Goal: Transaction & Acquisition: Purchase product/service

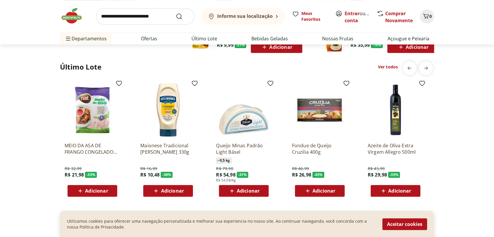
scroll to position [455, 0]
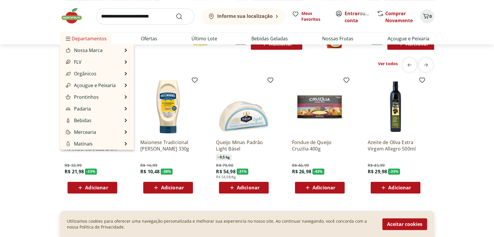
click at [91, 33] on span "Departamentos" at bounding box center [86, 39] width 42 height 14
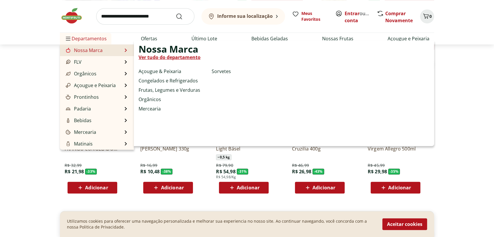
click at [89, 47] on link "Nossa Marca" at bounding box center [84, 50] width 38 height 7
select select "**********"
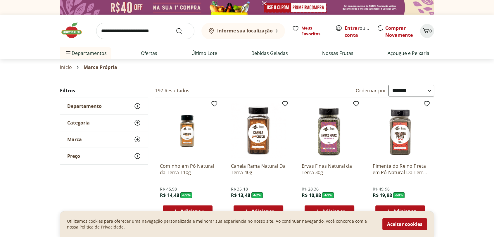
click at [113, 98] on div "Departamento" at bounding box center [104, 106] width 88 height 16
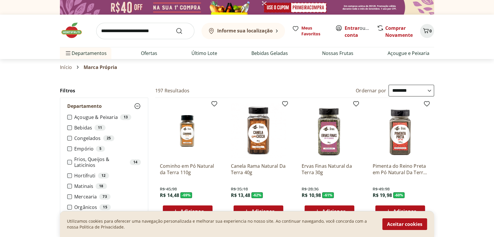
click at [89, 173] on label "Hortifruti 12" at bounding box center [107, 176] width 67 height 6
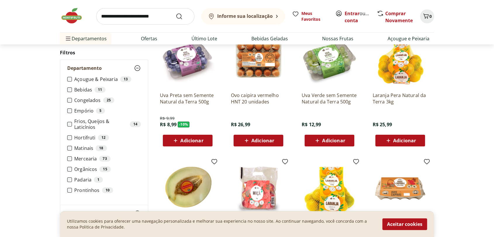
scroll to position [32, 0]
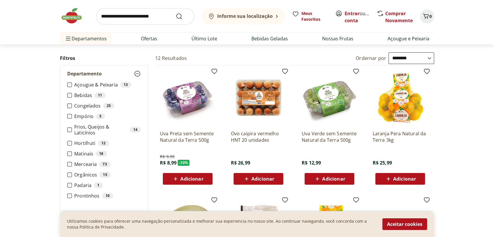
click at [204, 174] on div "Adicionar" at bounding box center [188, 179] width 40 height 11
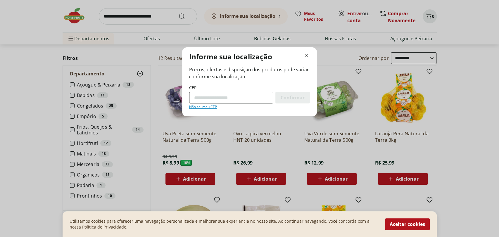
click at [235, 92] on input "CEP" at bounding box center [231, 98] width 84 height 12
type input "*********"
click at [303, 95] on span "Confirmar" at bounding box center [293, 97] width 24 height 5
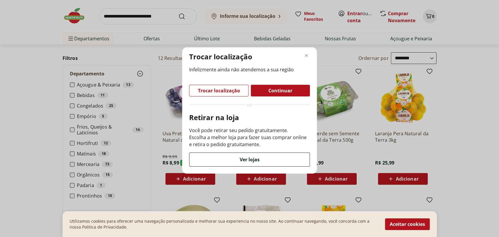
click at [272, 153] on div "Ver lojas" at bounding box center [249, 159] width 120 height 13
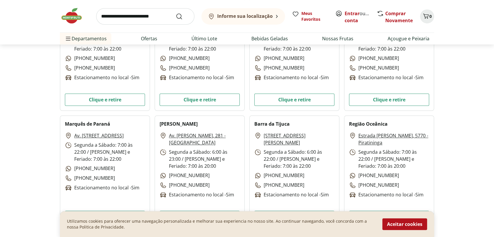
scroll to position [520, 0]
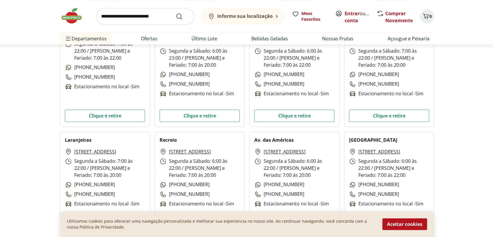
select select "**********"
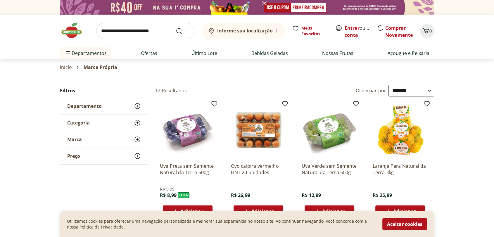
click at [92, 103] on span "Departamento" at bounding box center [84, 106] width 35 height 6
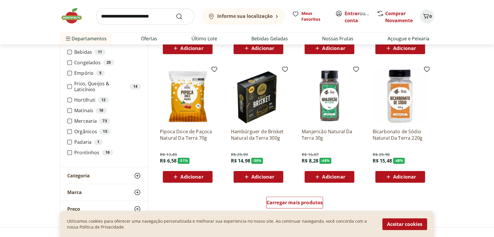
scroll to position [292, 0]
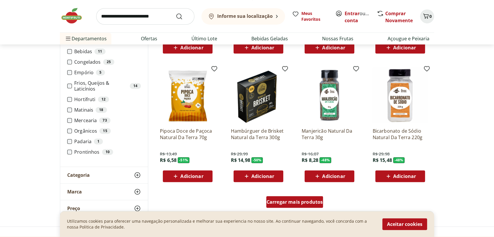
click at [284, 200] on span "Carregar mais produtos" at bounding box center [295, 202] width 56 height 5
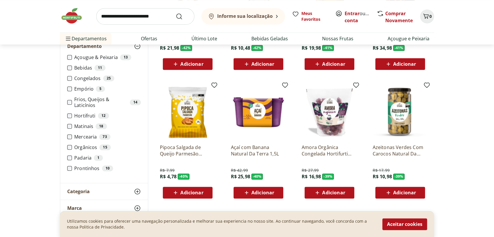
scroll to position [617, 0]
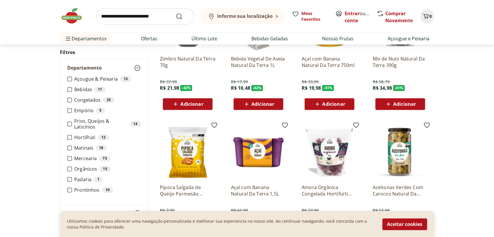
click at [82, 177] on label "Padaria 1" at bounding box center [107, 180] width 67 height 6
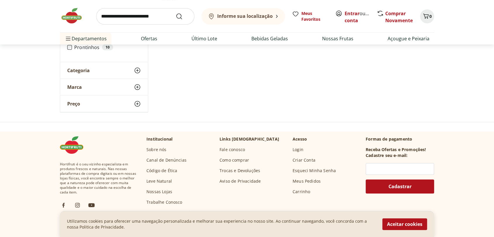
scroll to position [19, 0]
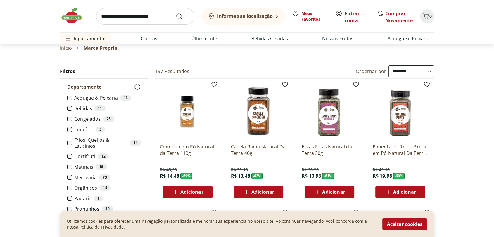
click at [70, 95] on li "Açougue & Peixaria 13" at bounding box center [104, 98] width 74 height 6
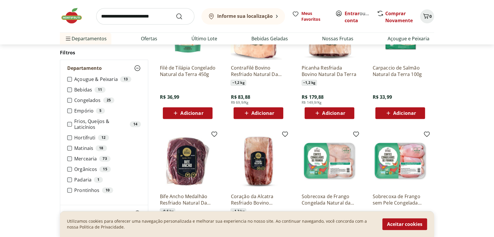
scroll to position [247, 0]
